Goal: Information Seeking & Learning: Check status

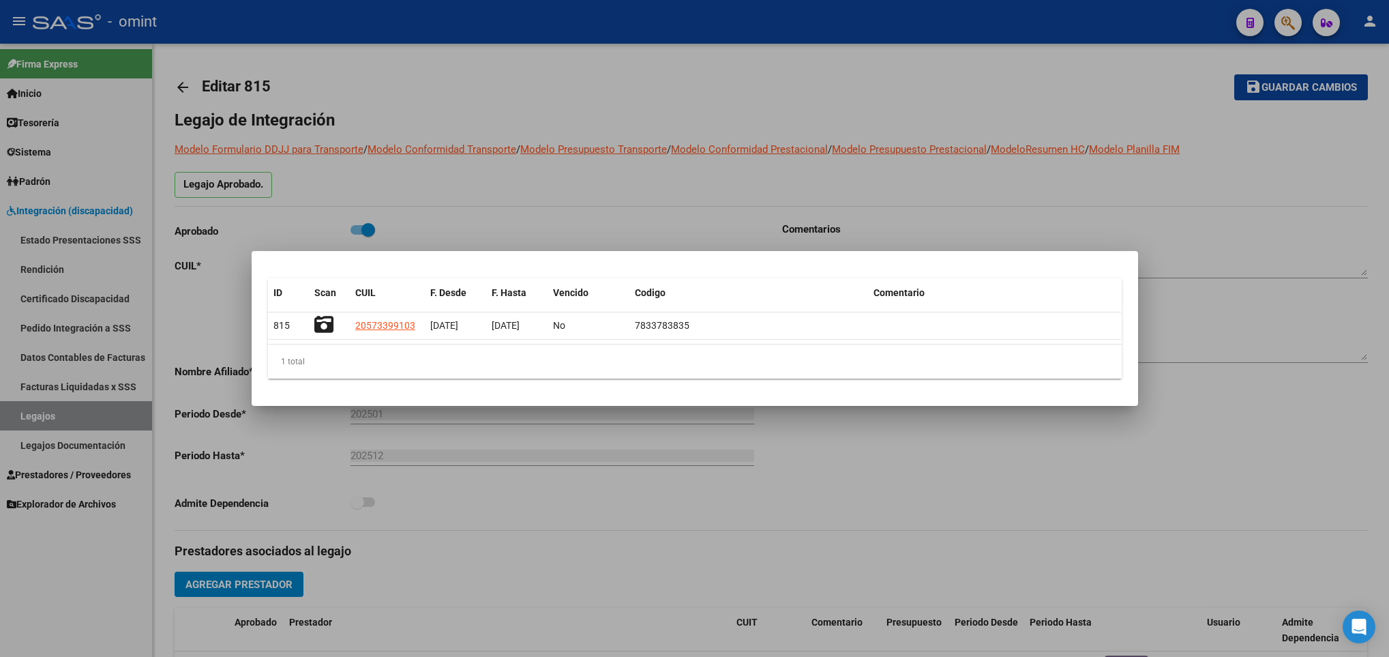
click at [327, 488] on div at bounding box center [694, 328] width 1389 height 657
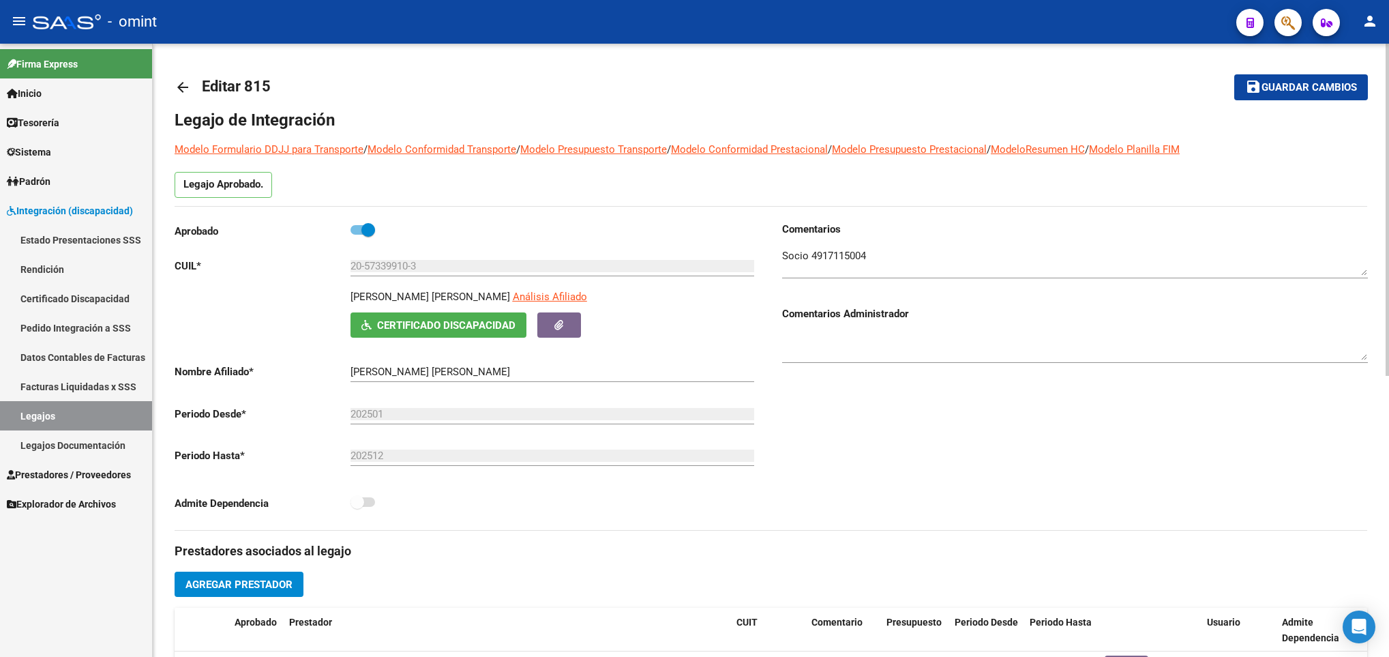
click at [175, 82] on mat-icon "arrow_back" at bounding box center [183, 87] width 16 height 16
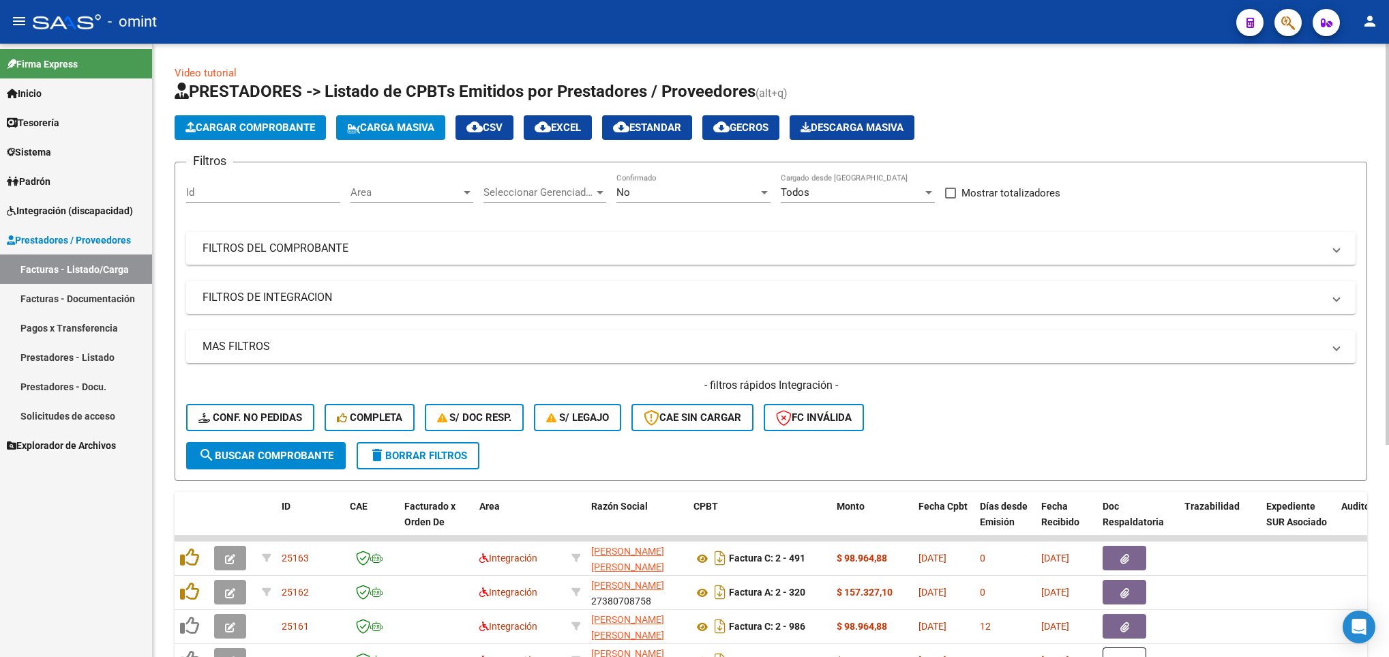
click at [238, 186] on input "Id" at bounding box center [263, 192] width 154 height 12
paste input "22733"
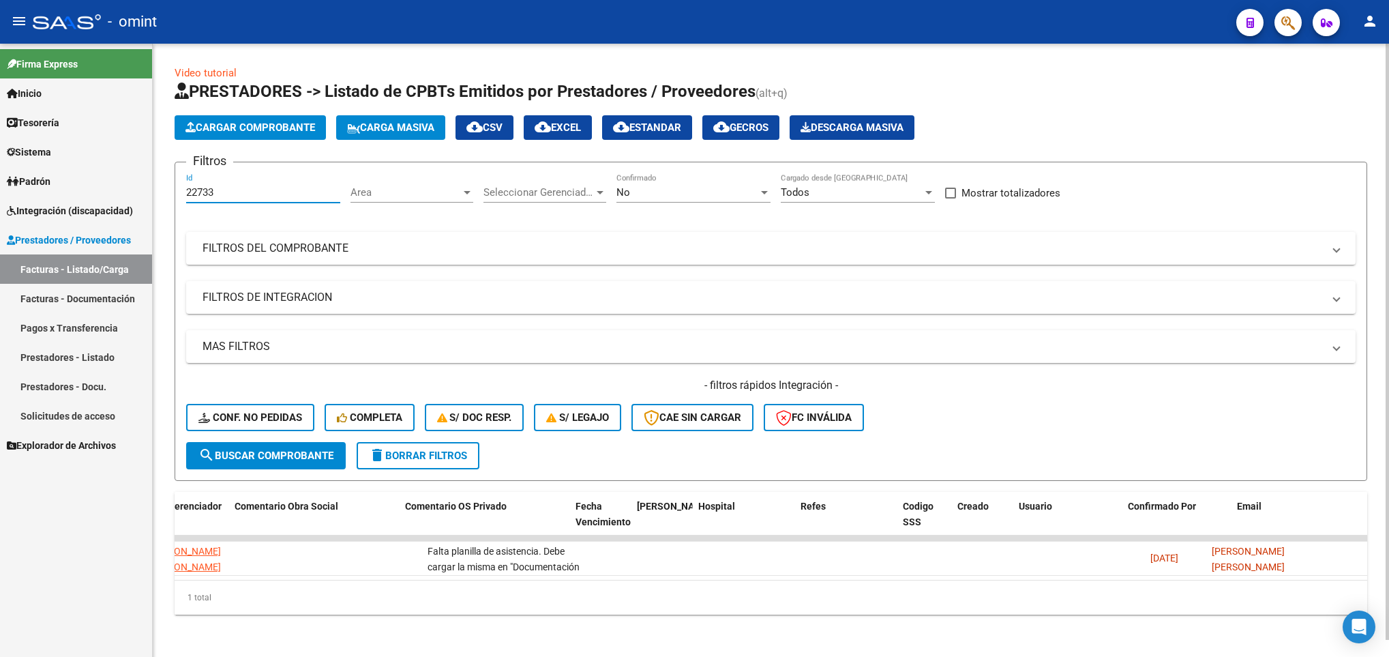
scroll to position [0, 2322]
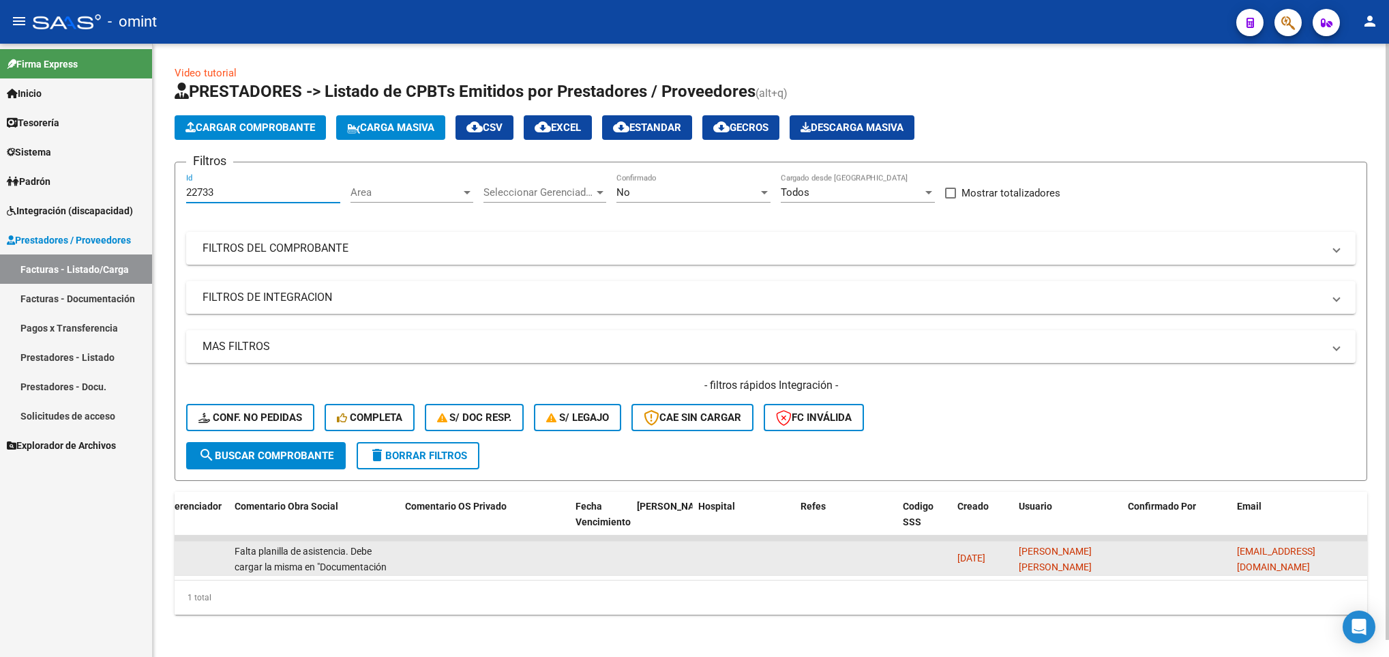
type input "22733"
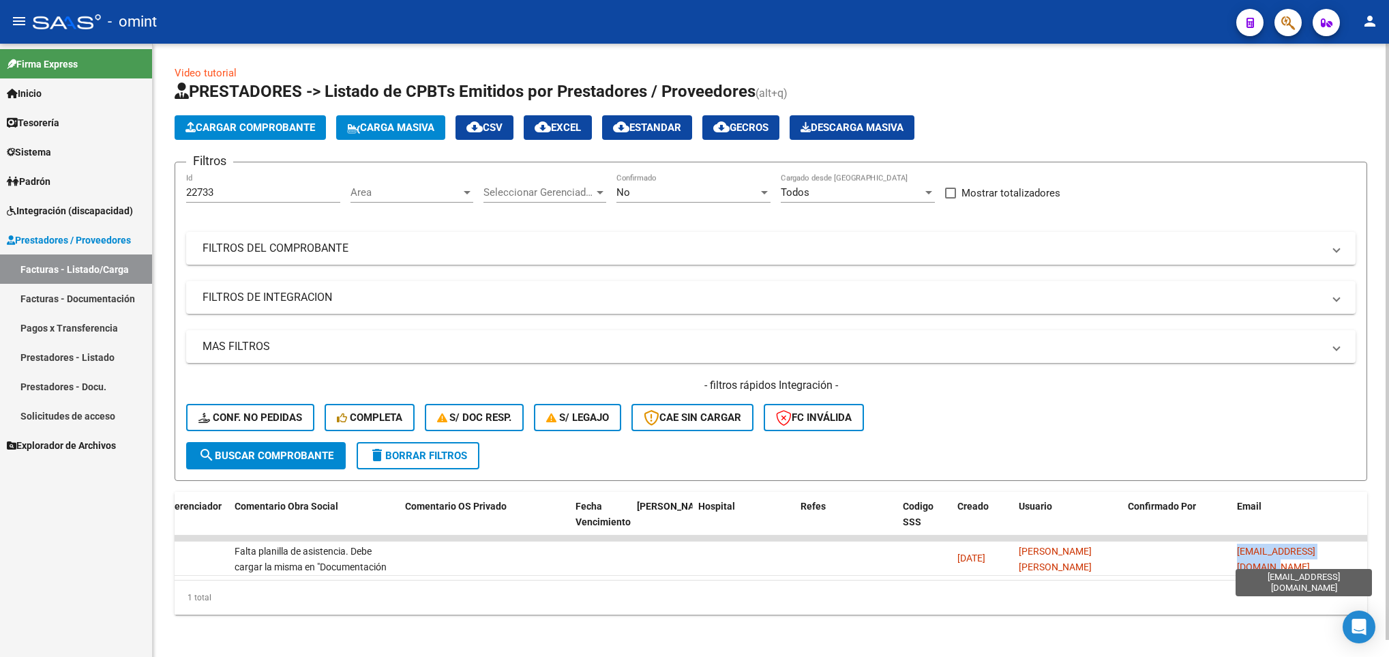
scroll to position [0, 5]
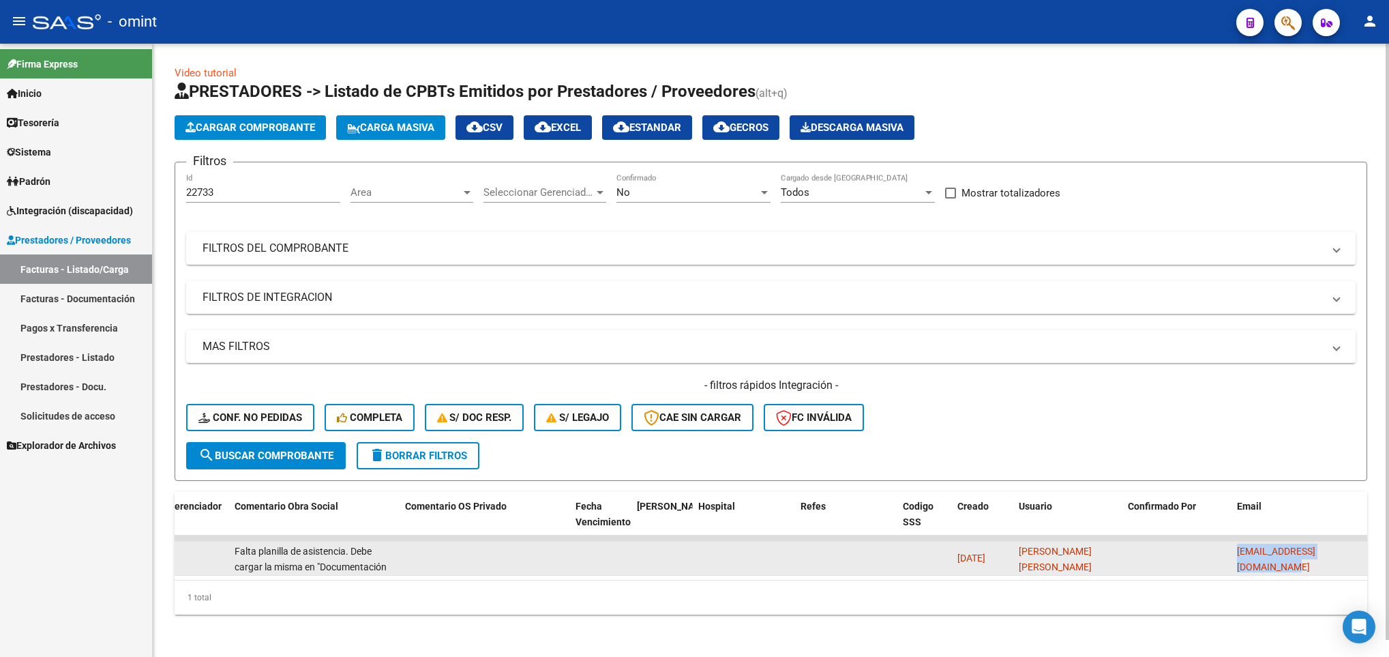
drag, startPoint x: 1234, startPoint y: 557, endPoint x: 1363, endPoint y: 565, distance: 129.1
click at [1363, 565] on datatable-body-cell "[EMAIL_ADDRESS][DOMAIN_NAME]" at bounding box center [1299, 557] width 136 height 33
copy span "[EMAIL_ADDRESS][DOMAIN_NAME]"
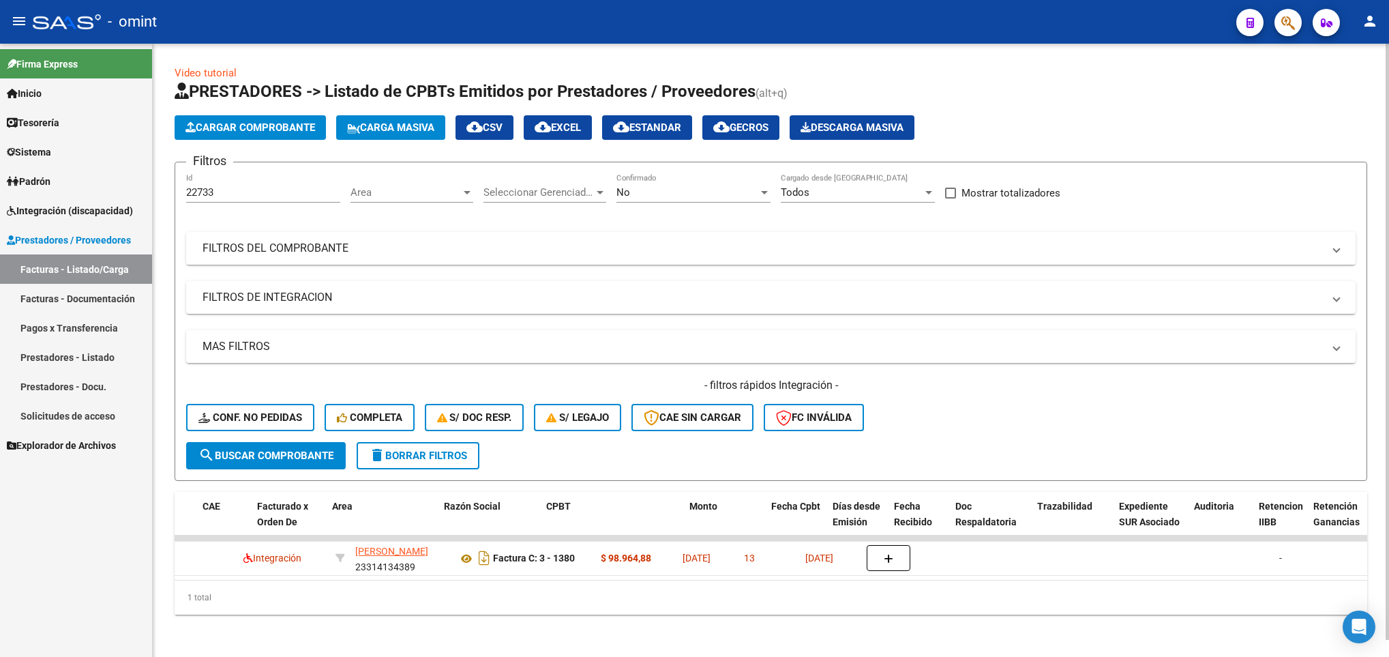
scroll to position [0, 0]
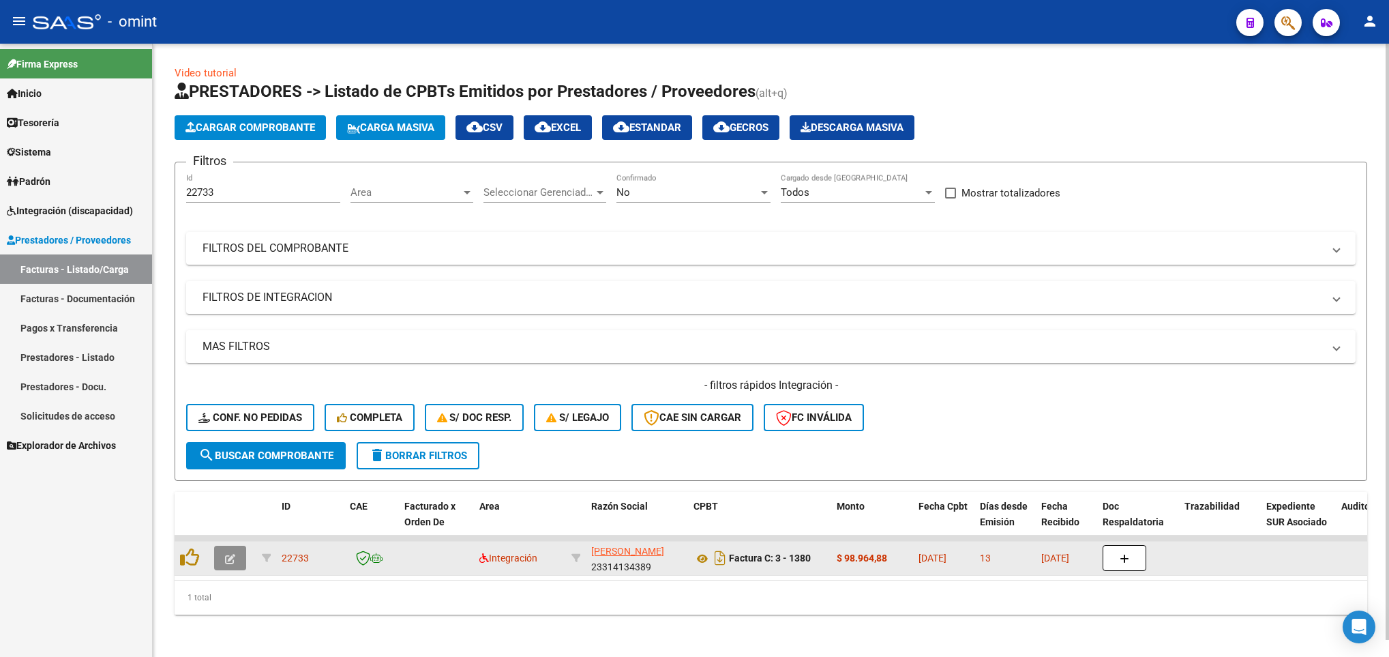
click at [235, 553] on button "button" at bounding box center [230, 557] width 32 height 25
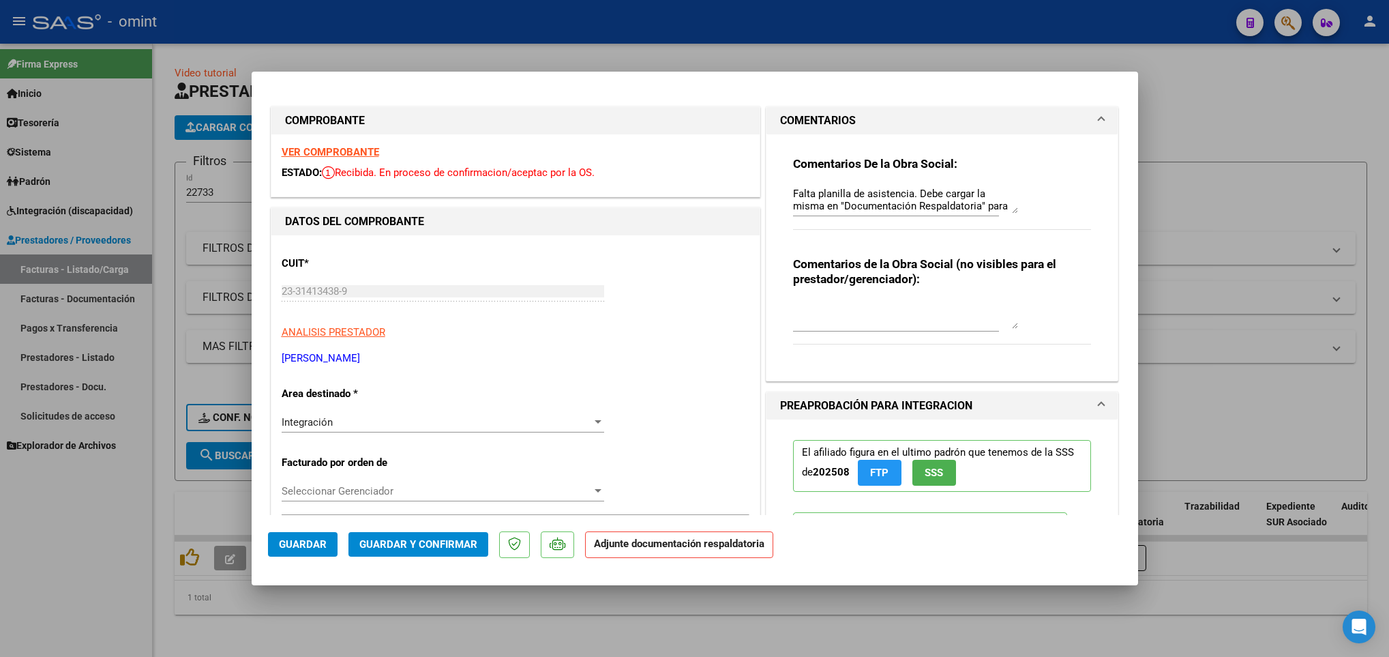
scroll to position [372, 0]
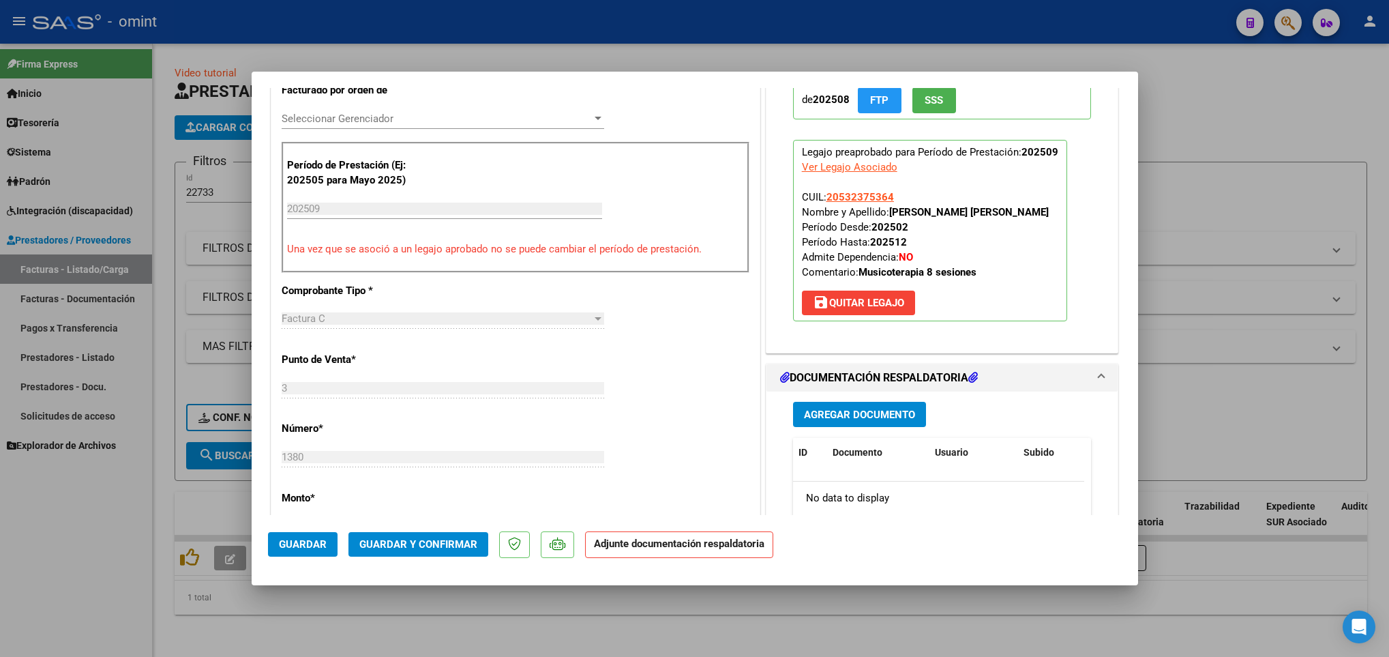
drag, startPoint x: 886, startPoint y: 215, endPoint x: 920, endPoint y: 229, distance: 37.6
click at [920, 229] on p "Legajo preaprobado para Período de Prestación: 202509 Ver Legajo Asociado CUIL:…" at bounding box center [930, 230] width 274 height 181
drag, startPoint x: 920, startPoint y: 229, endPoint x: 898, endPoint y: 225, distance: 22.9
click at [898, 225] on p "Legajo preaprobado para Período de Prestación: 202509 Ver Legajo Asociado CUIL:…" at bounding box center [930, 230] width 274 height 181
copy strong "[PERSON_NAME] [PERSON_NAME]"
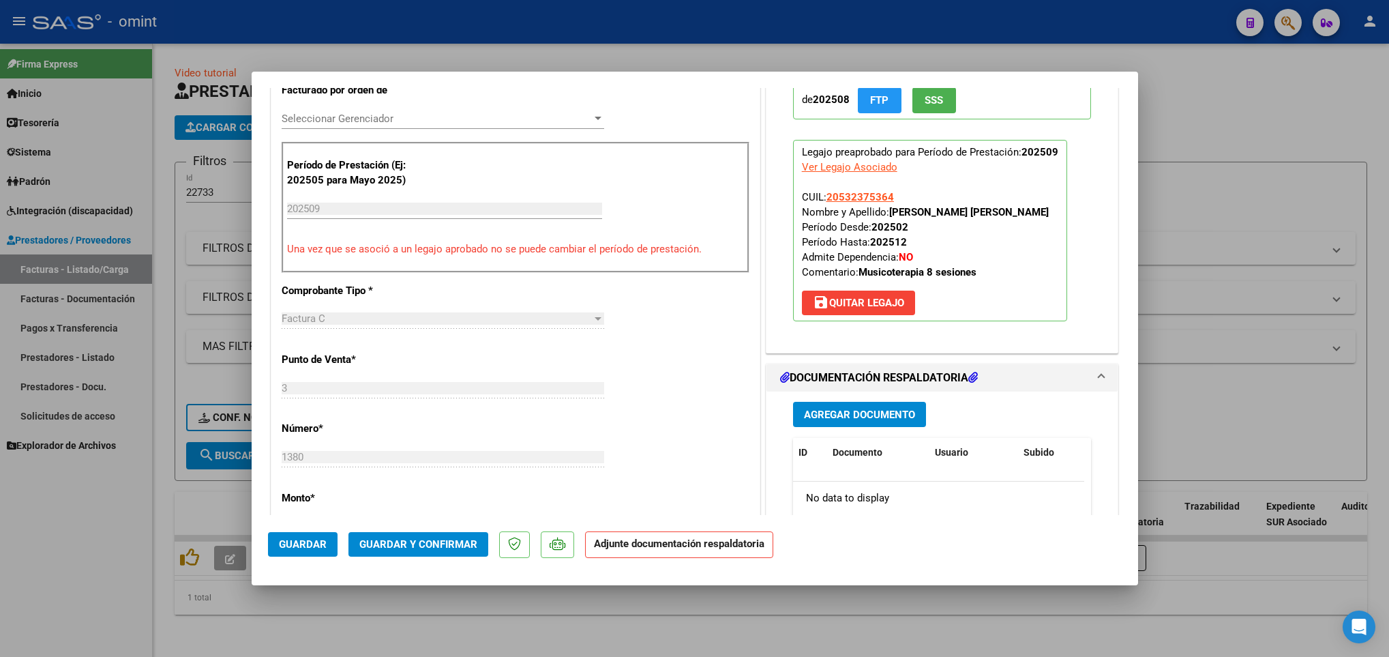
click at [192, 553] on div at bounding box center [694, 328] width 1389 height 657
type input "$ 0,00"
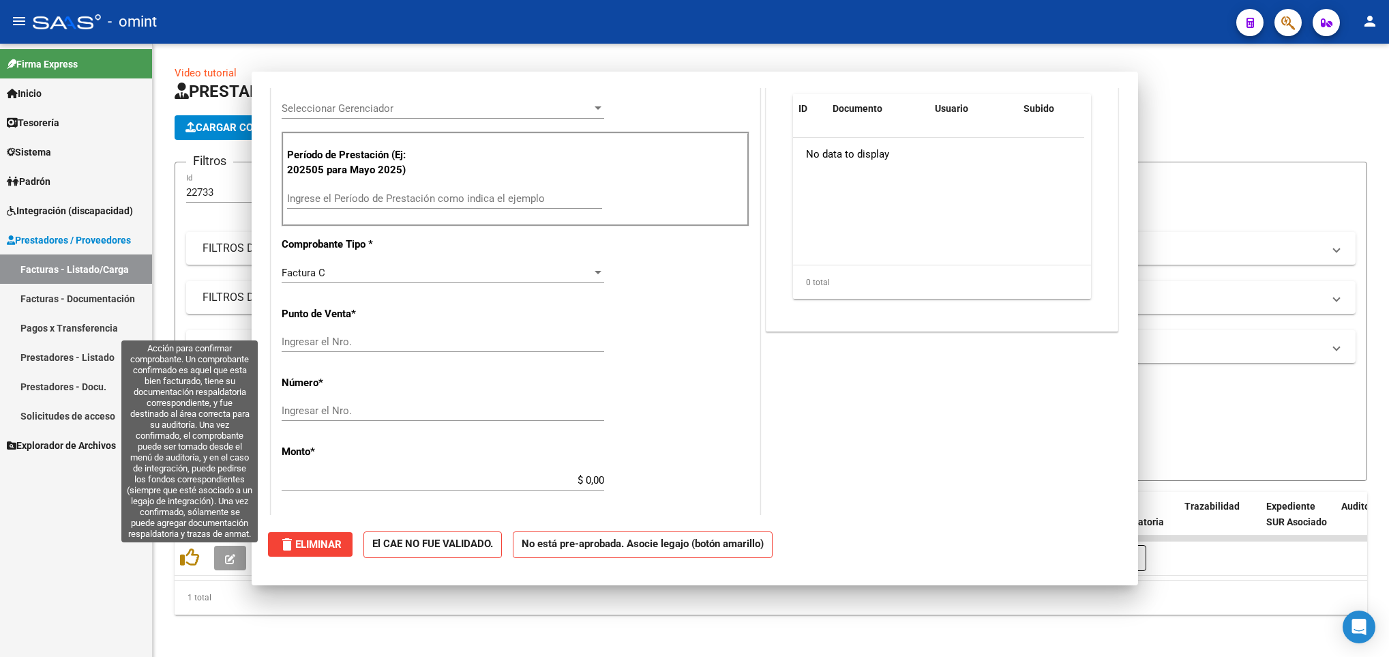
scroll to position [0, 0]
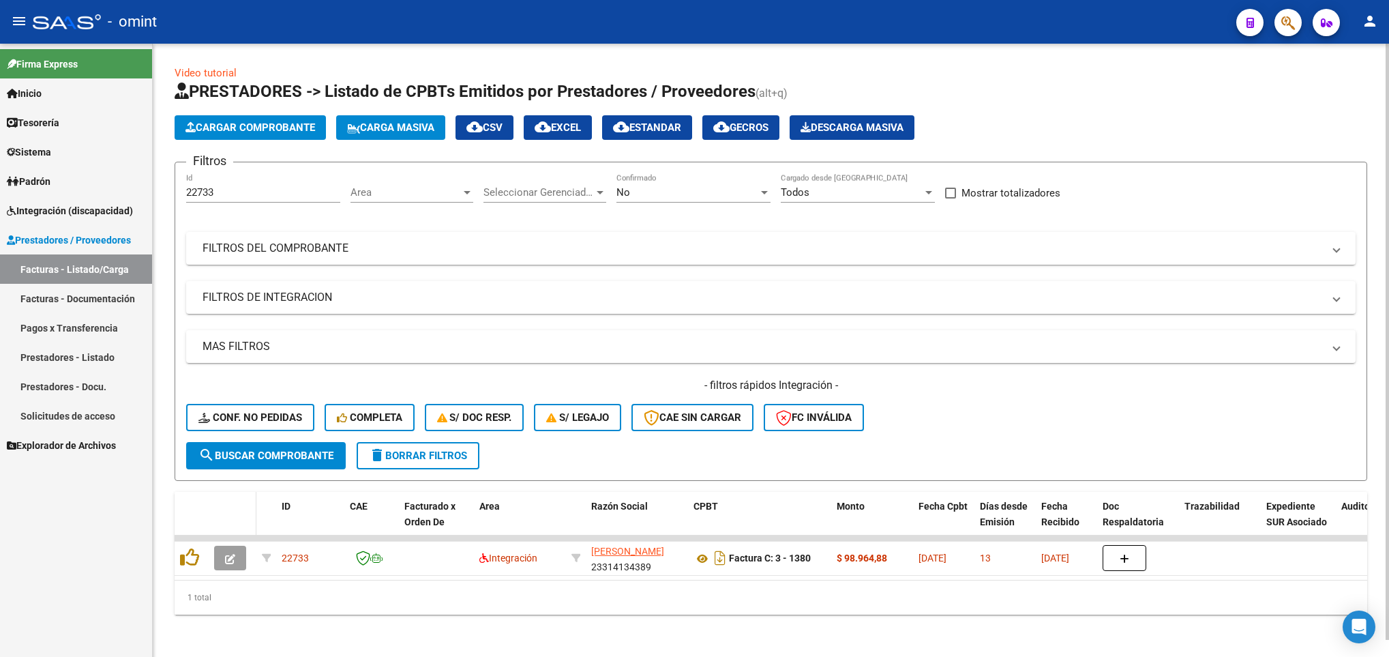
click at [221, 500] on datatable-header-cell at bounding box center [233, 522] width 48 height 60
